Goal: Task Accomplishment & Management: Manage account settings

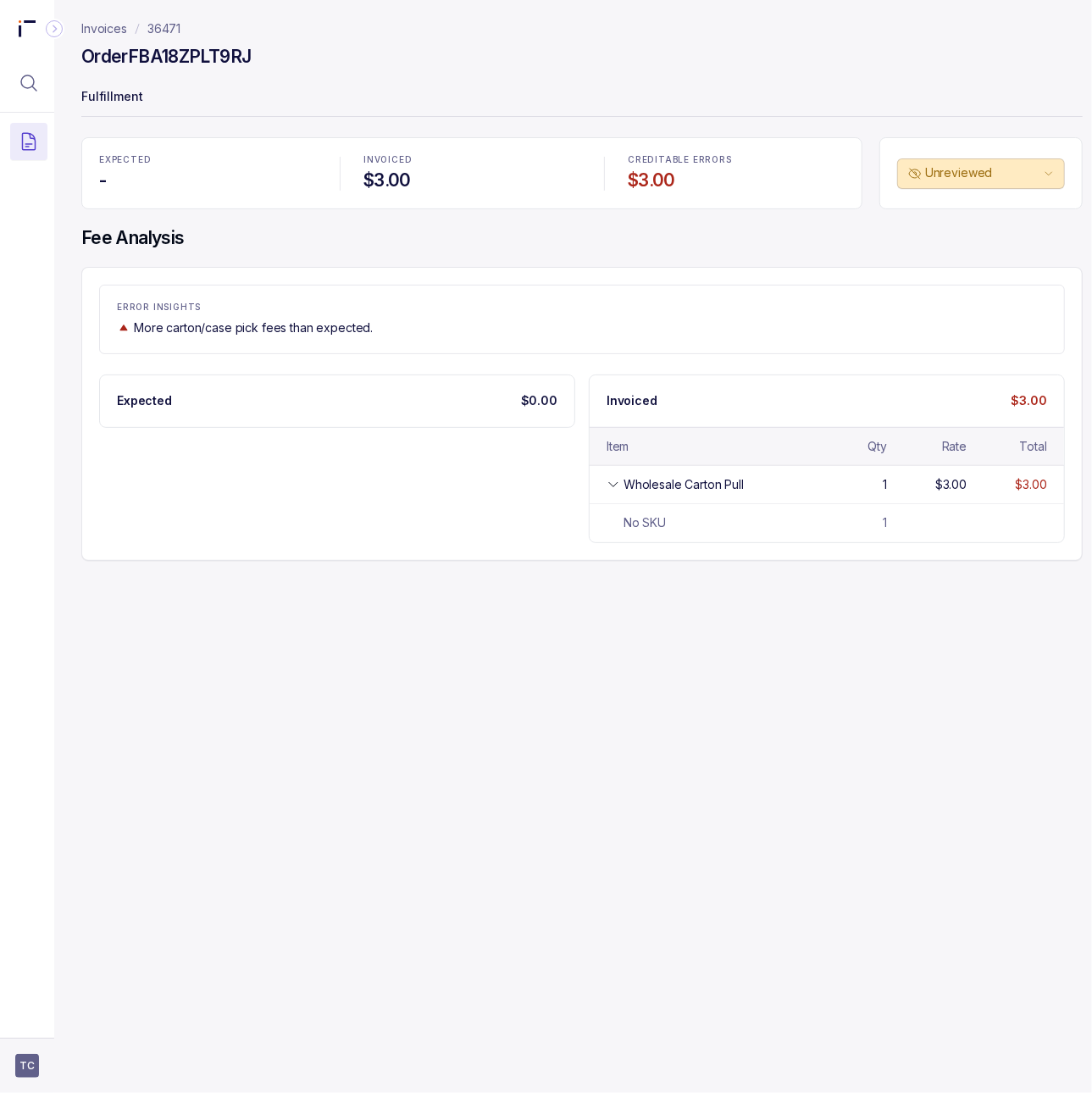
click at [39, 1050] on aside "TC" at bounding box center [27, 1065] width 54 height 55
click at [28, 1061] on span "TC" at bounding box center [28, 1066] width 24 height 24
click at [33, 1026] on icon at bounding box center [28, 1030] width 14 height 14
click at [34, 1023] on icon at bounding box center [28, 1030] width 14 height 14
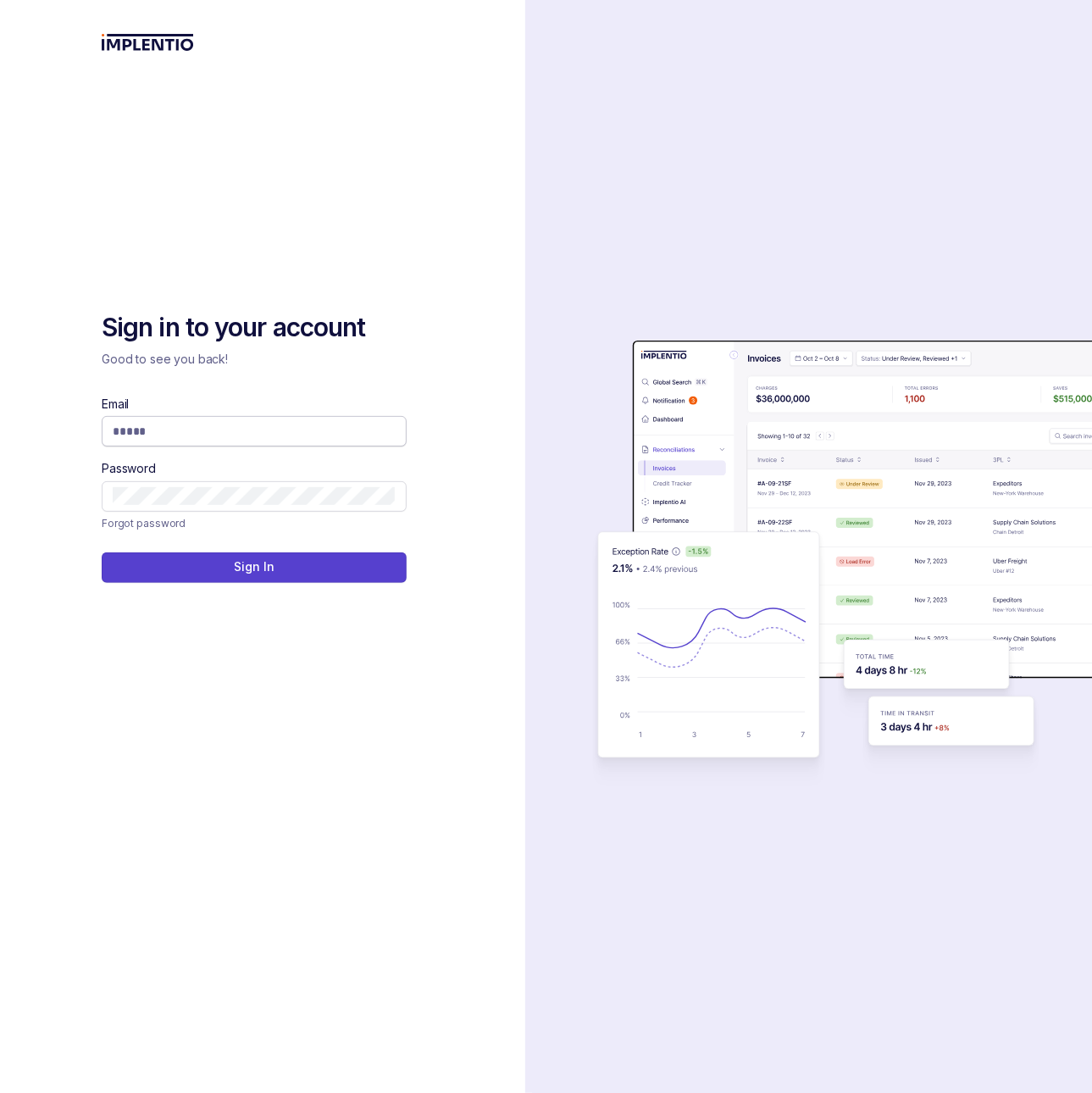
click at [149, 437] on input "Email" at bounding box center [254, 432] width 283 height 17
click at [0, 1092] on com-1password-button at bounding box center [0, 1093] width 0 height 0
type input "**********"
